Goal: Transaction & Acquisition: Purchase product/service

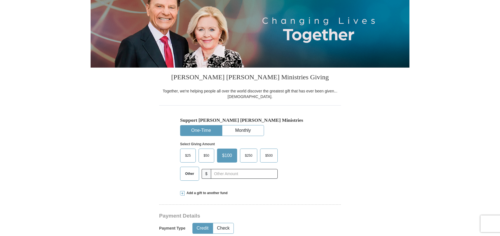
scroll to position [84, 0]
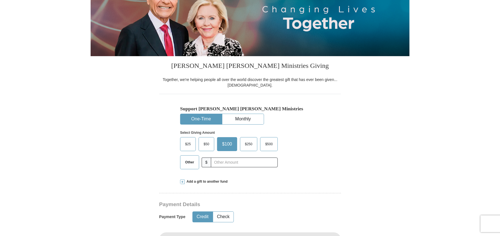
click at [185, 142] on span "$25" at bounding box center [187, 144] width 11 height 8
click at [0, 0] on input "$25" at bounding box center [0, 0] width 0 height 0
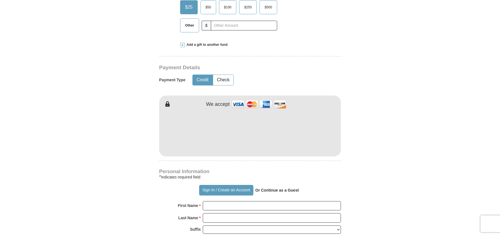
scroll to position [223, 0]
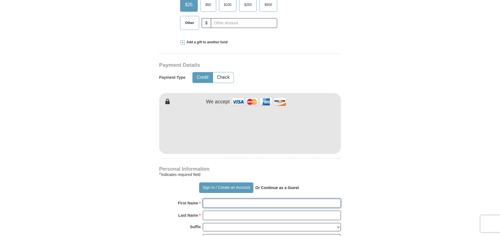
type input "[PERSON_NAME]"
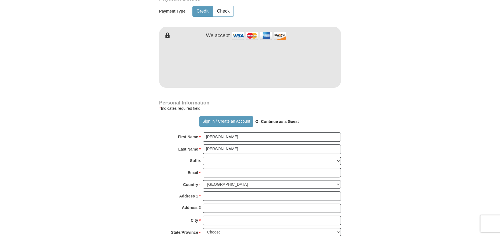
scroll to position [308, 0]
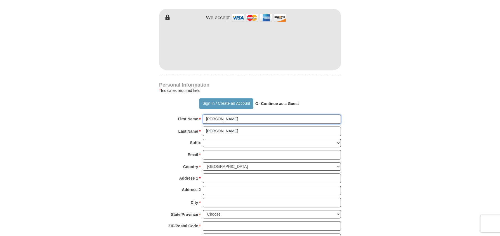
click at [225, 119] on input "[PERSON_NAME]" at bounding box center [272, 120] width 138 height 10
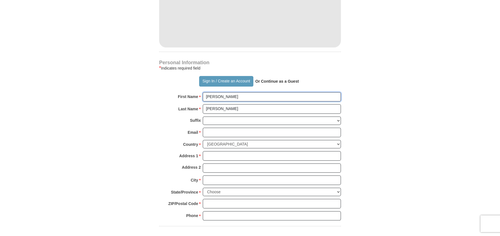
scroll to position [391, 0]
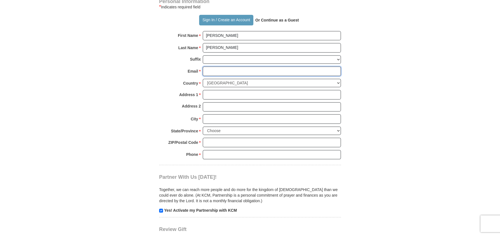
click at [221, 70] on input "Email *" at bounding box center [272, 72] width 138 height 10
type input "[EMAIL_ADDRESS][DOMAIN_NAME]"
type input "[STREET_ADDRESS]"
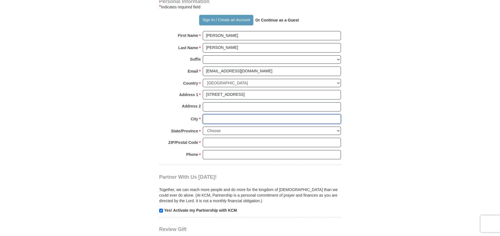
type input "[GEOGRAPHIC_DATA]"
select select "AR"
type input "72740"
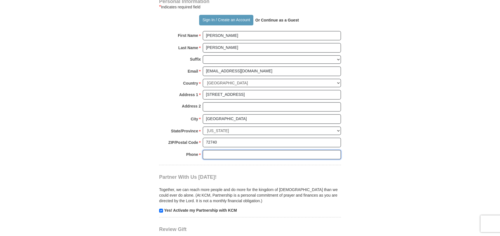
type input "9186958108"
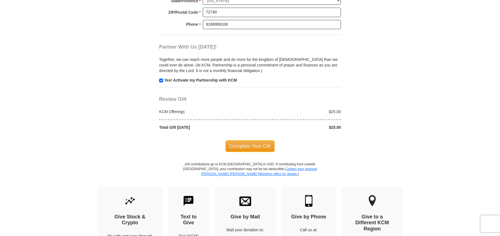
scroll to position [531, 0]
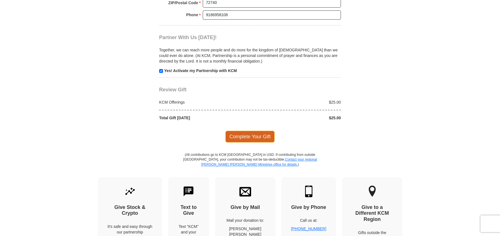
click at [249, 134] on span "Complete Your Gift" at bounding box center [249, 137] width 49 height 12
